Goal: Task Accomplishment & Management: Complete application form

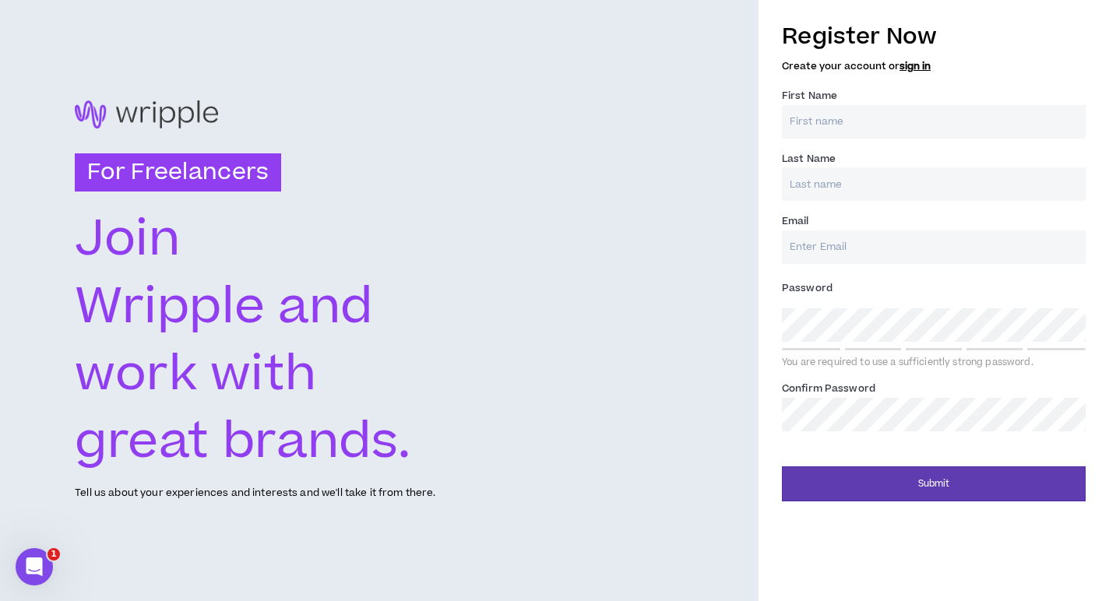
click at [838, 120] on input "First Name *" at bounding box center [934, 121] width 304 height 33
click at [915, 68] on link "sign in" at bounding box center [915, 66] width 31 height 14
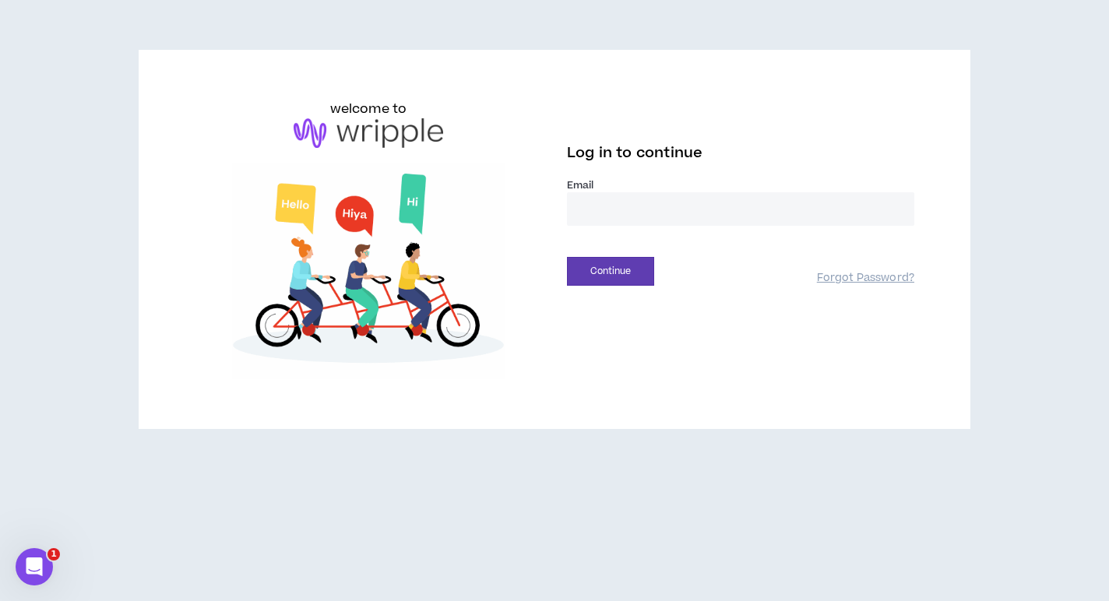
click at [614, 188] on label "Email *" at bounding box center [740, 185] width 347 height 14
click at [626, 210] on input "email" at bounding box center [740, 208] width 347 height 33
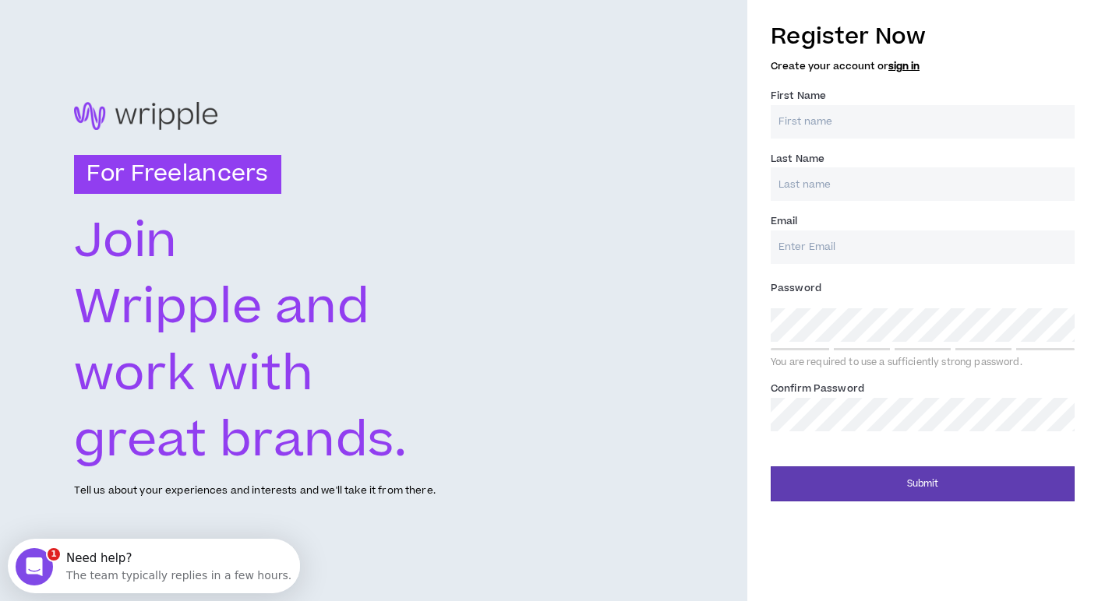
click at [830, 118] on input "First Name *" at bounding box center [922, 121] width 304 height 33
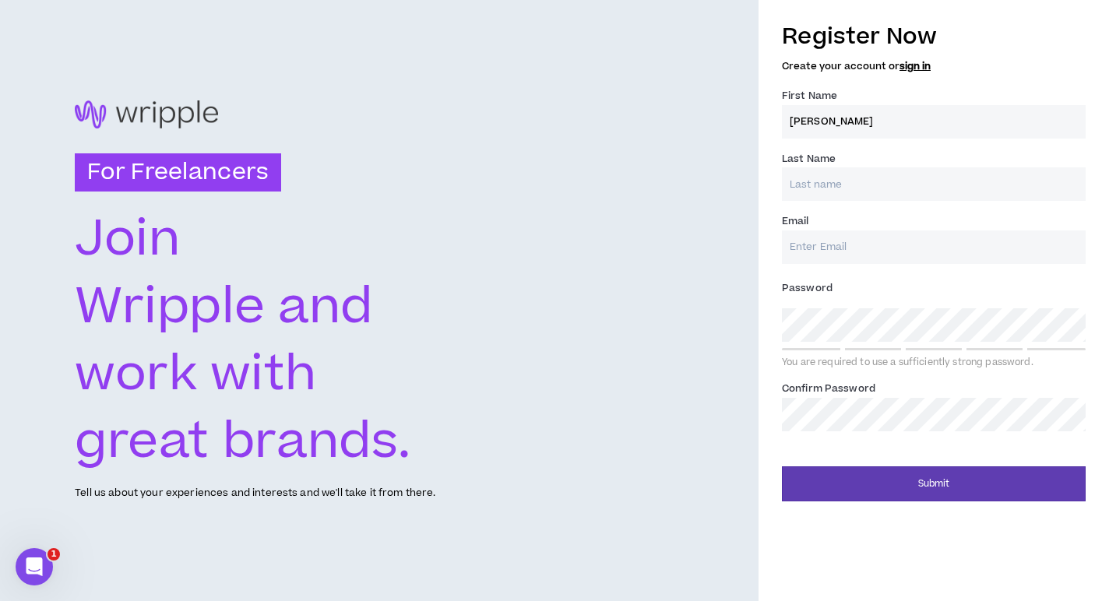
type input "[PERSON_NAME]"
click at [841, 186] on input "Last Name *" at bounding box center [934, 183] width 304 height 33
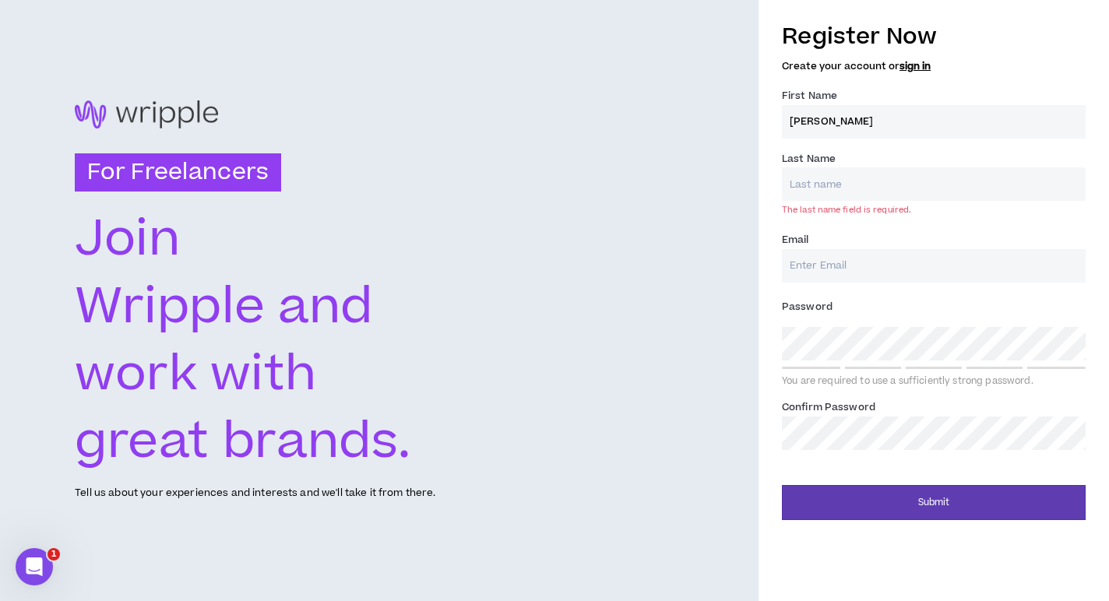
click at [842, 181] on input "Last Name *" at bounding box center [934, 183] width 304 height 33
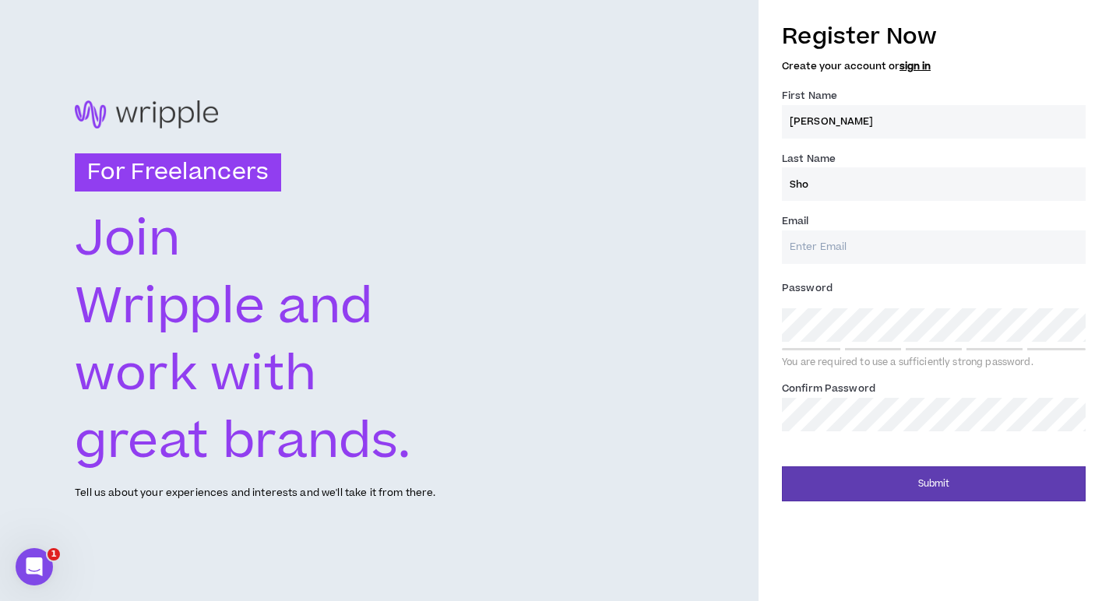
type input "Sho"
click at [386, 89] on div "For Freelancers [PERSON_NAME] and work with great brands. Tell us about your ex…" at bounding box center [379, 300] width 759 height 601
